Goal: Navigation & Orientation: Find specific page/section

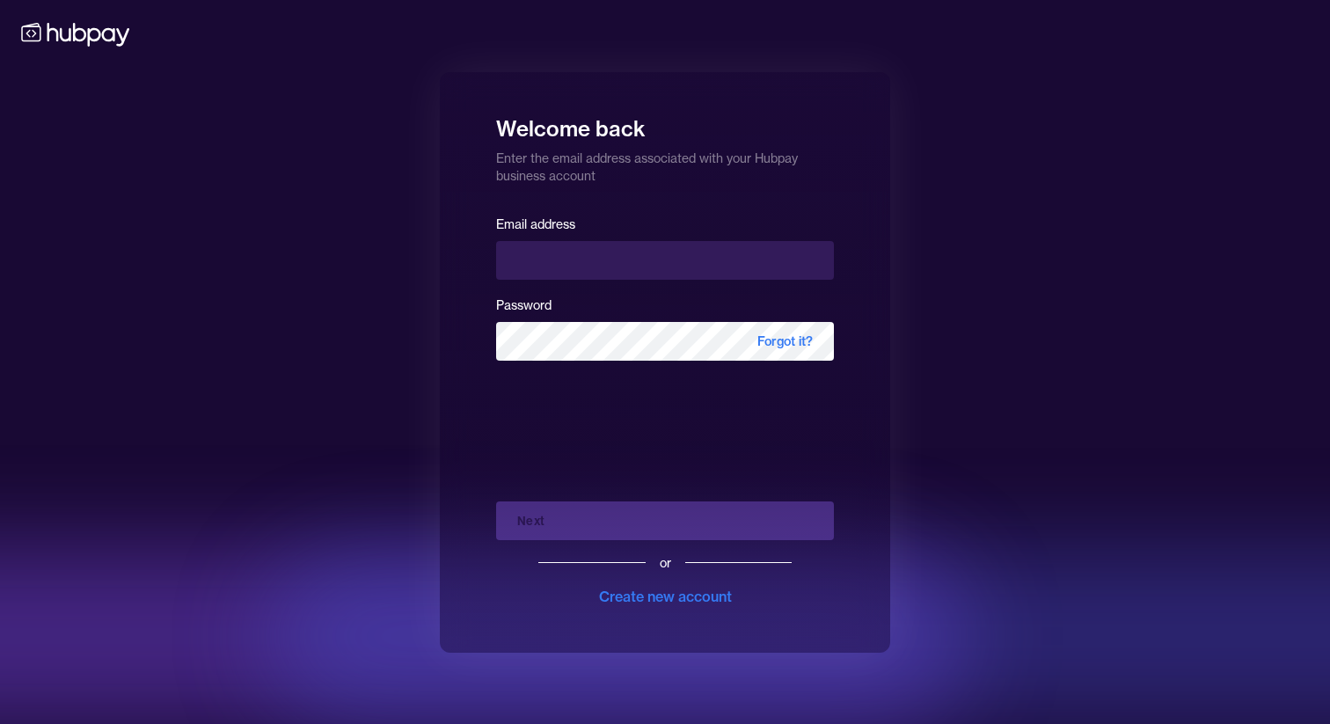
click at [704, 271] on input "email" at bounding box center [665, 260] width 338 height 39
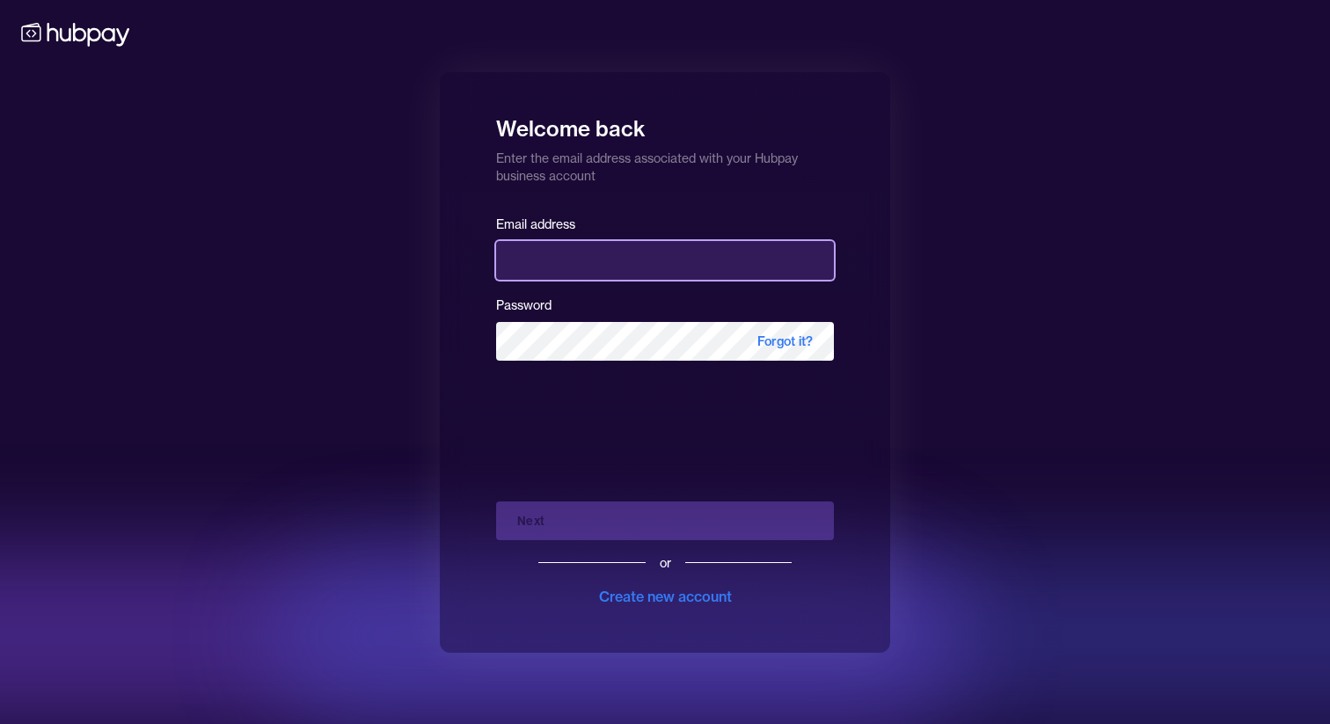
type input "**********"
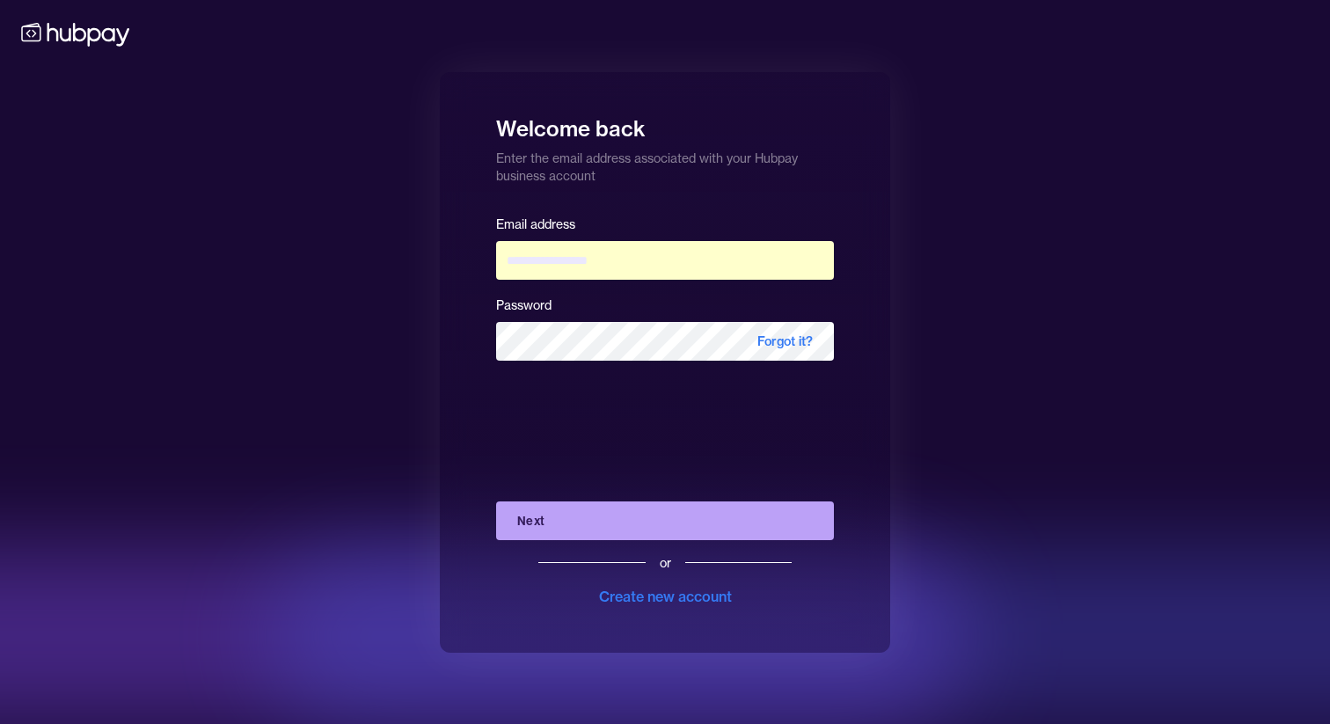
click at [639, 513] on button "Next" at bounding box center [665, 520] width 338 height 39
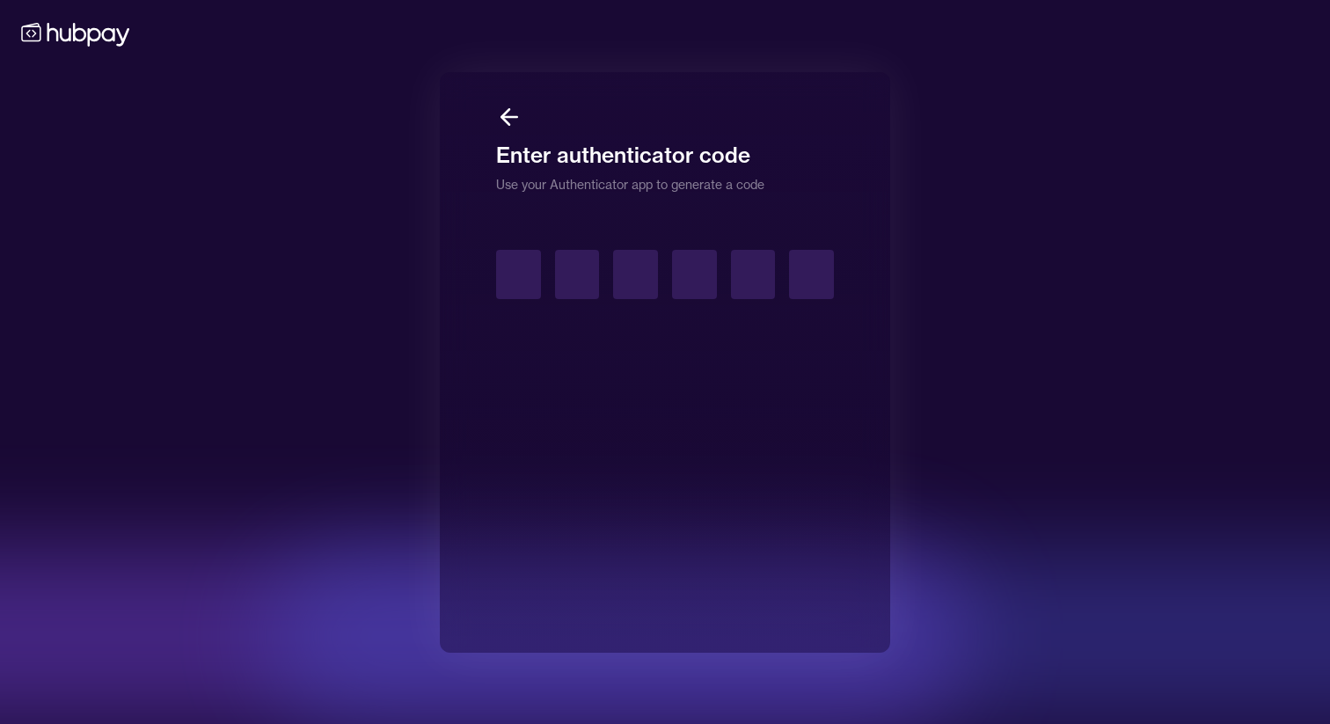
type input "*"
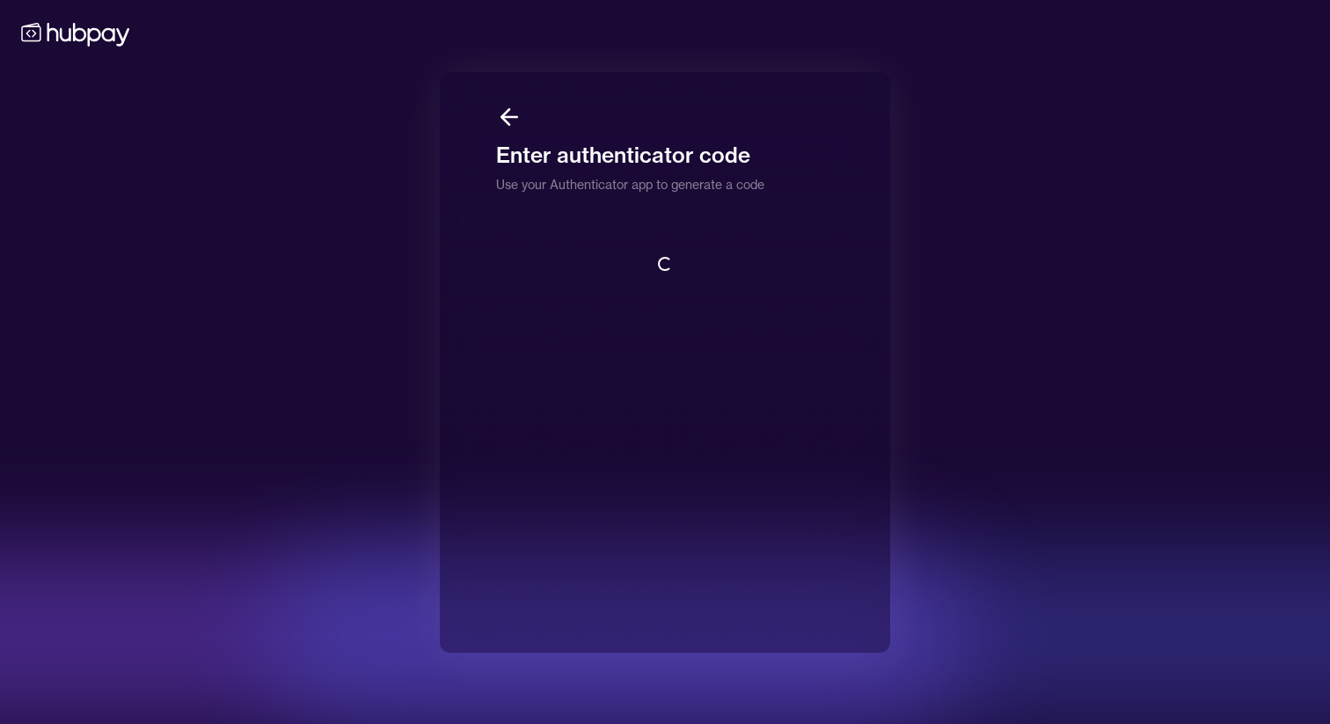
scroll to position [2, 0]
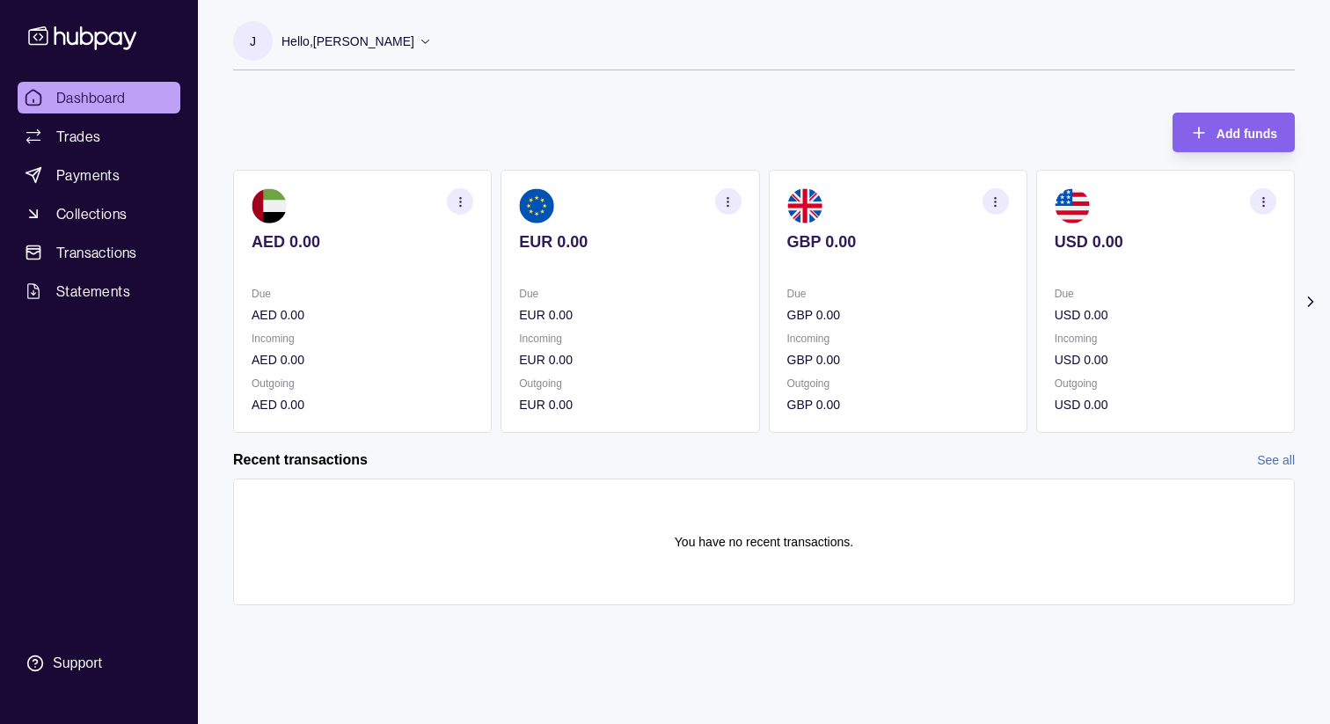
click at [1299, 296] on section "Add funds AED 0.00 Due AED 0.00 Incoming AED 0.00 Outgoing AED 0.00 EUR 0.00 Du…" at bounding box center [764, 367] width 1132 height 545
click at [1314, 296] on icon at bounding box center [1311, 302] width 18 height 18
click at [217, 302] on icon at bounding box center [218, 302] width 18 height 18
click at [120, 155] on ul "Dashboard Trades Payments Collections Transactions Statements" at bounding box center [99, 194] width 163 height 225
click at [113, 142] on link "Trades" at bounding box center [99, 136] width 163 height 32
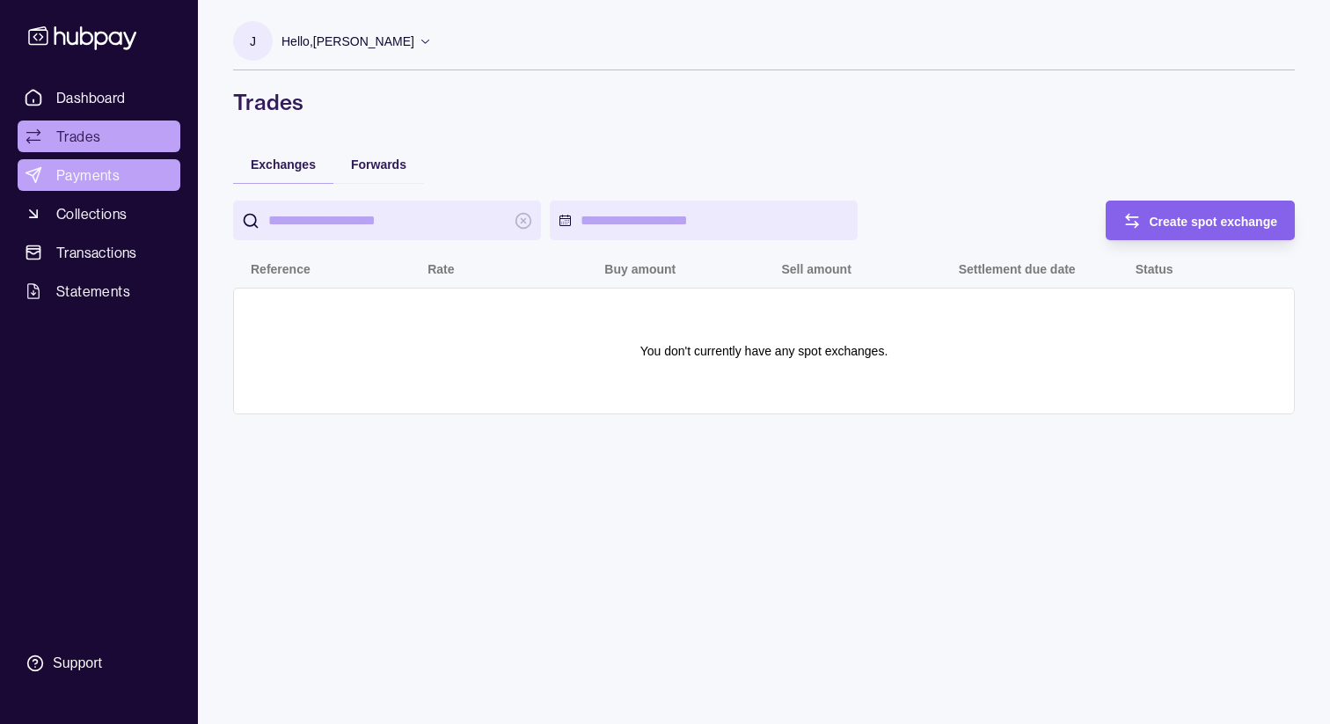
click at [91, 175] on span "Payments" at bounding box center [87, 174] width 63 height 21
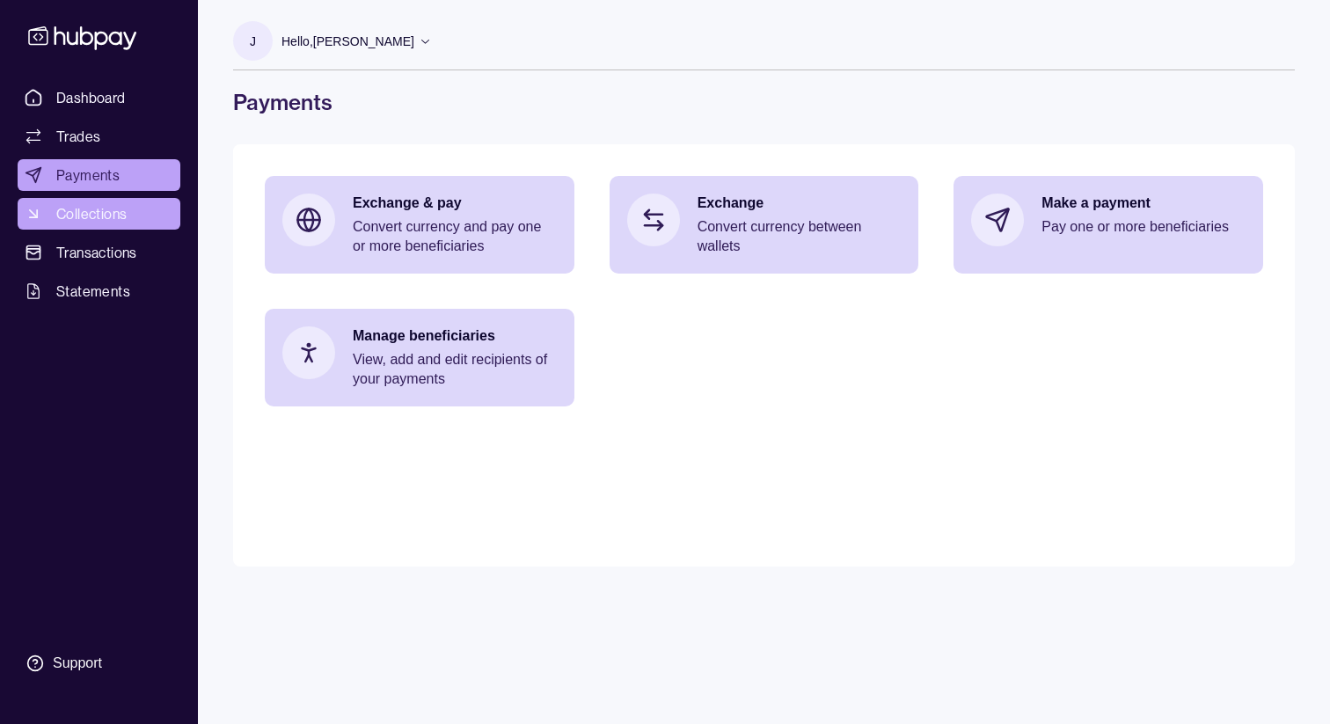
click at [107, 215] on span "Collections" at bounding box center [91, 213] width 70 height 21
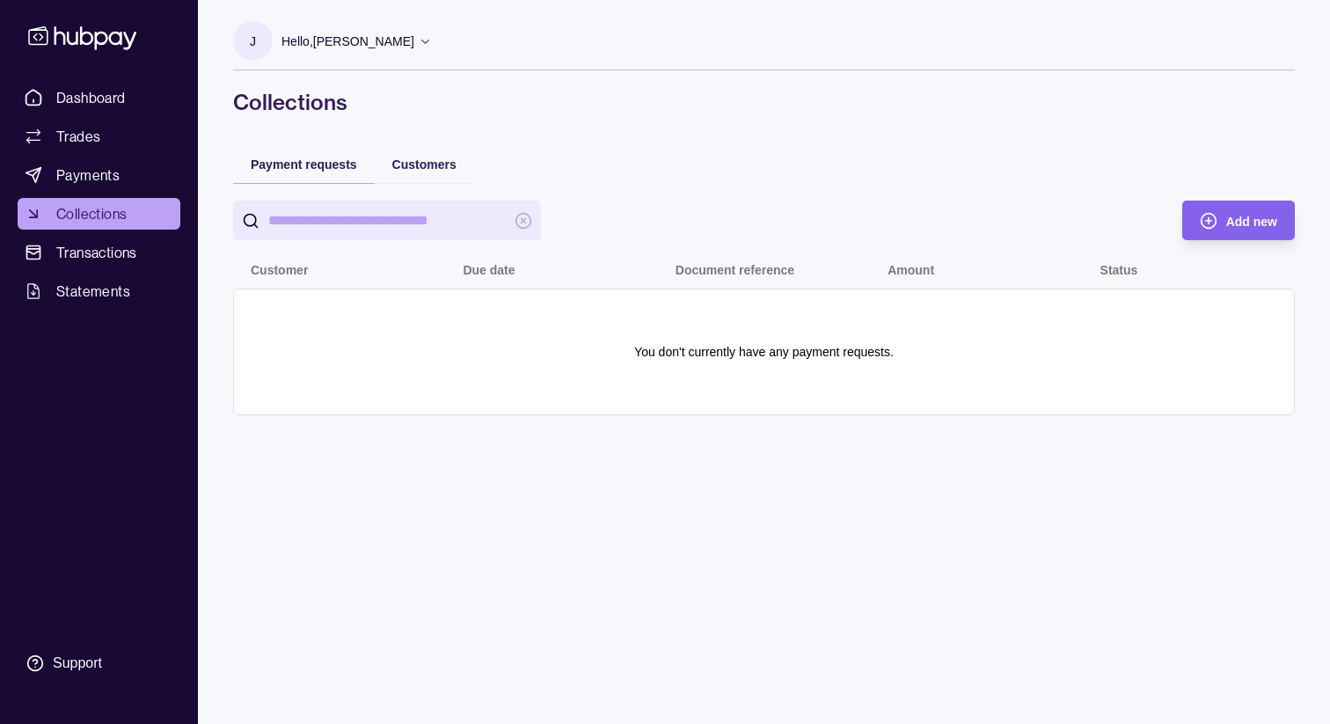
click at [120, 233] on ul "Dashboard Trades Payments Collections Transactions Statements" at bounding box center [99, 194] width 163 height 225
click at [120, 245] on span "Transactions" at bounding box center [96, 252] width 81 height 21
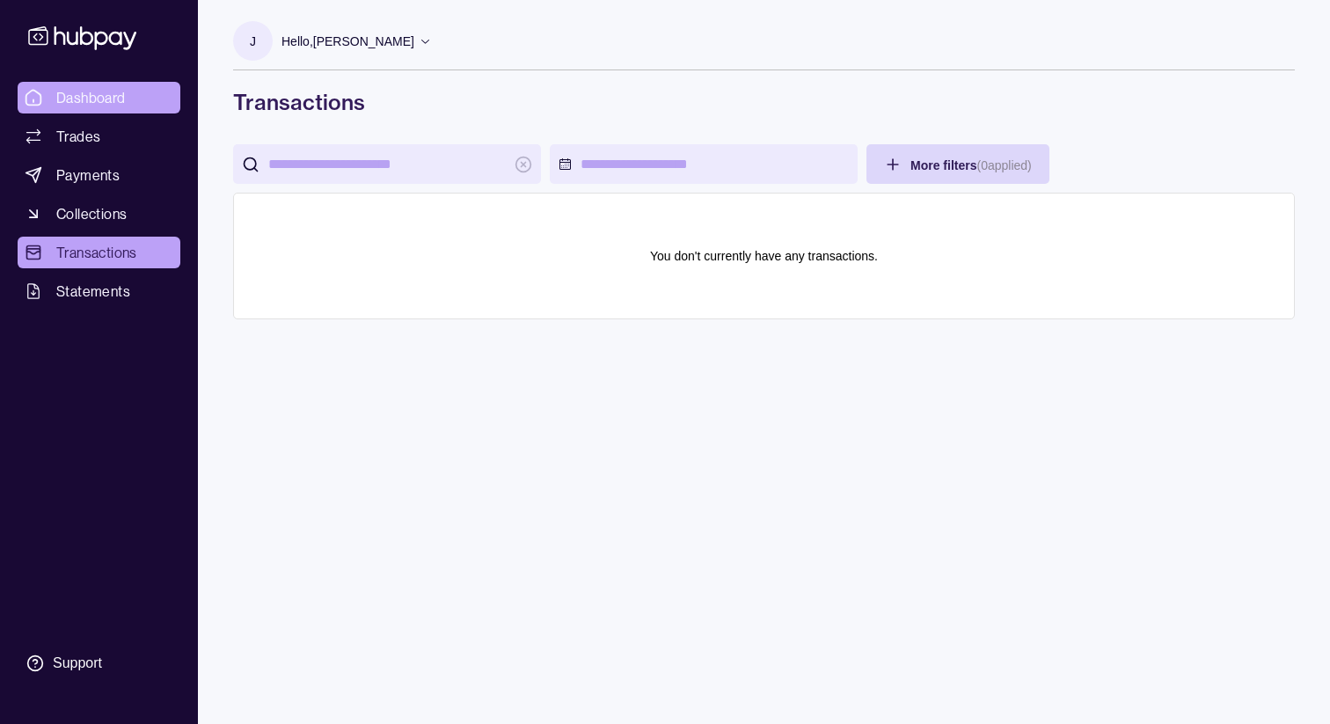
click at [107, 87] on span "Dashboard" at bounding box center [90, 97] width 69 height 21
